Goal: Complete application form

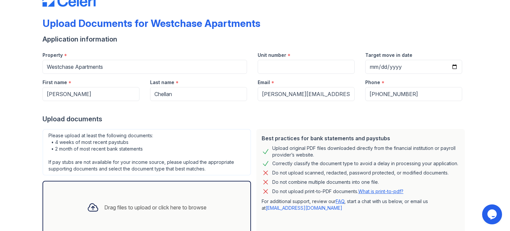
scroll to position [65, 0]
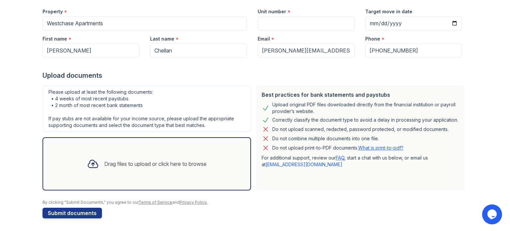
click at [111, 164] on div "Drag files to upload or click here to browse" at bounding box center [155, 164] width 102 height 8
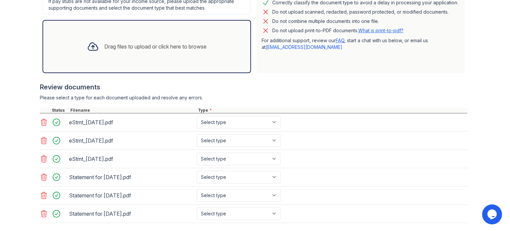
scroll to position [217, 0]
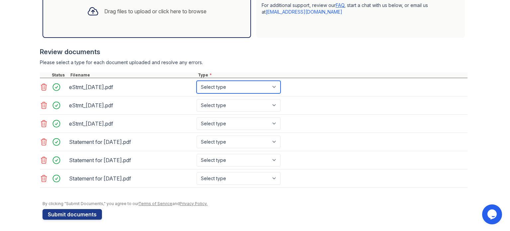
click at [217, 86] on select "Select type Paystub Bank Statement Offer Letter Tax Documents Benefit Award Let…" at bounding box center [239, 87] width 84 height 13
select select "paystub"
click at [197, 81] on select "Select type Paystub Bank Statement Offer Letter Tax Documents Benefit Award Let…" at bounding box center [239, 87] width 84 height 13
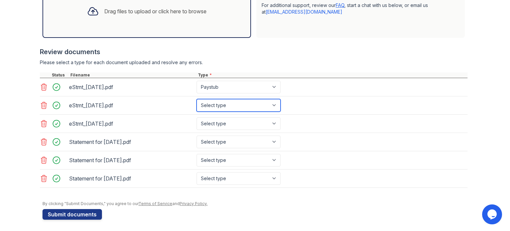
click at [214, 101] on select "Select type Paystub Bank Statement Offer Letter Tax Documents Benefit Award Let…" at bounding box center [239, 105] width 84 height 13
select select "paystub"
click at [197, 99] on select "Select type Paystub Bank Statement Offer Letter Tax Documents Benefit Award Let…" at bounding box center [239, 105] width 84 height 13
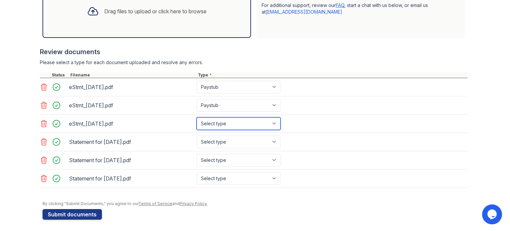
click at [212, 121] on select "Select type Paystub Bank Statement Offer Letter Tax Documents Benefit Award Let…" at bounding box center [239, 123] width 84 height 13
select select "paystub"
click at [197, 117] on select "Select type Paystub Bank Statement Offer Letter Tax Documents Benefit Award Let…" at bounding box center [239, 123] width 84 height 13
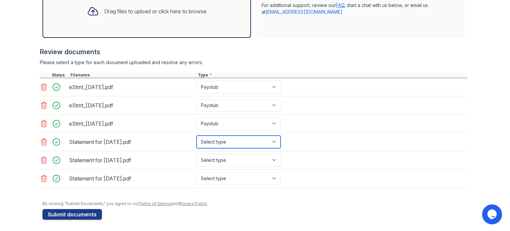
click at [212, 139] on select "Select type Paystub Bank Statement Offer Letter Tax Documents Benefit Award Let…" at bounding box center [239, 142] width 84 height 13
select select "bank_statement"
click at [197, 136] on select "Select type Paystub Bank Statement Offer Letter Tax Documents Benefit Award Let…" at bounding box center [239, 142] width 84 height 13
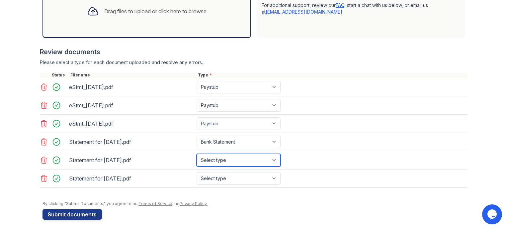
click at [217, 160] on select "Select type Paystub Bank Statement Offer Letter Tax Documents Benefit Award Let…" at bounding box center [239, 160] width 84 height 13
select select "bank_statement"
click at [197, 154] on select "Select type Paystub Bank Statement Offer Letter Tax Documents Benefit Award Let…" at bounding box center [239, 160] width 84 height 13
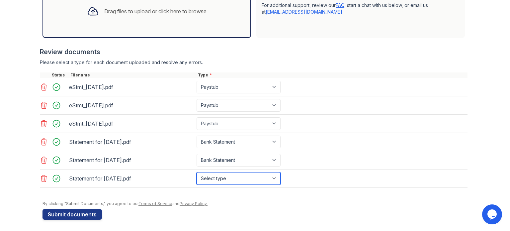
click at [214, 177] on select "Select type Paystub Bank Statement Offer Letter Tax Documents Benefit Award Let…" at bounding box center [239, 178] width 84 height 13
select select "bank_statement"
click at [197, 172] on select "Select type Paystub Bank Statement Offer Letter Tax Documents Benefit Award Let…" at bounding box center [239, 178] width 84 height 13
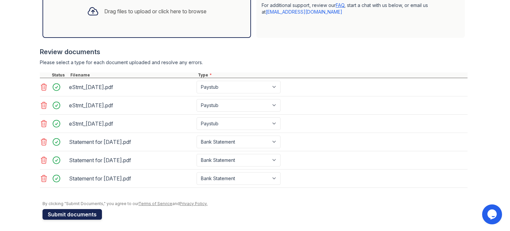
click at [67, 213] on button "Submit documents" at bounding box center [72, 214] width 59 height 11
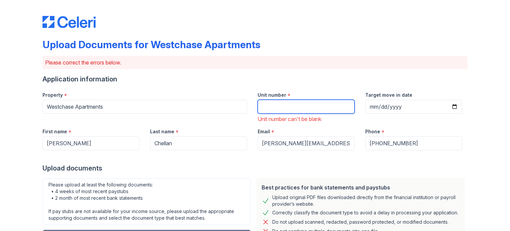
click at [267, 109] on input "Unit number" at bounding box center [306, 107] width 97 height 14
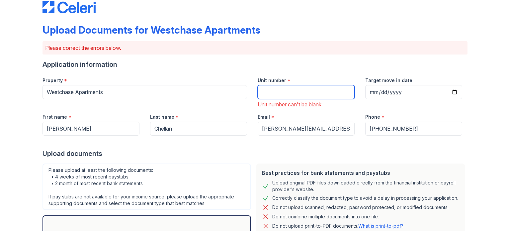
scroll to position [0, 0]
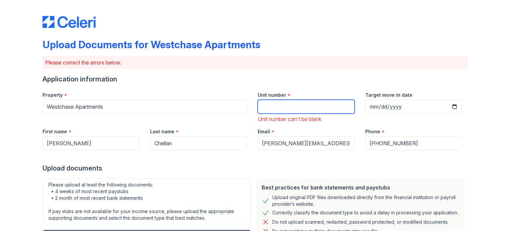
paste input "805A"
type input "805A"
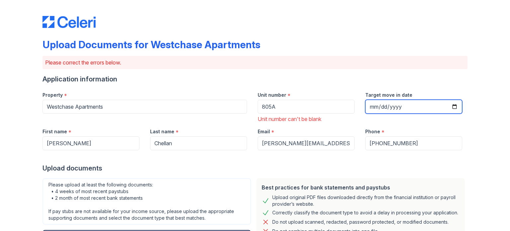
click at [451, 106] on input "Target move in date" at bounding box center [414, 107] width 97 height 14
click at [452, 107] on input "[DATE]" at bounding box center [414, 107] width 97 height 14
type input "[DATE]"
click at [387, 39] on div "Upload Documents for Westchase Apartments" at bounding box center [255, 47] width 425 height 17
click at [452, 107] on input "[DATE]" at bounding box center [414, 107] width 97 height 14
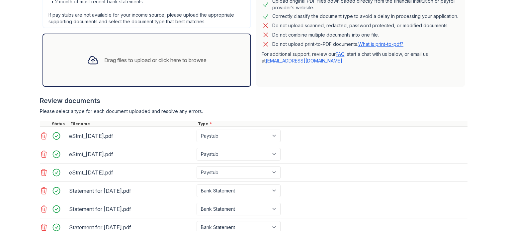
scroll to position [245, 0]
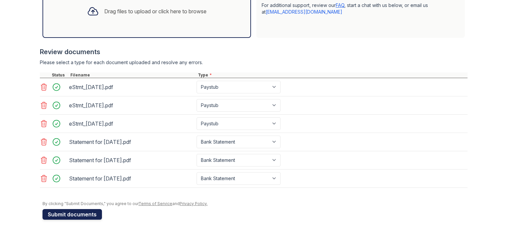
click at [67, 213] on button "Submit documents" at bounding box center [72, 214] width 59 height 11
